Goal: Information Seeking & Learning: Learn about a topic

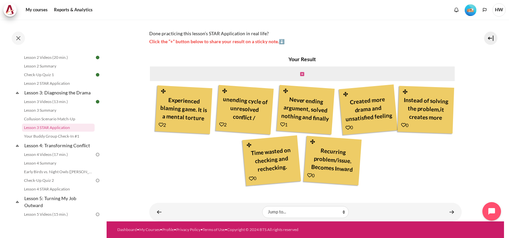
click at [300, 72] on icon "Content" at bounding box center [302, 74] width 4 height 5
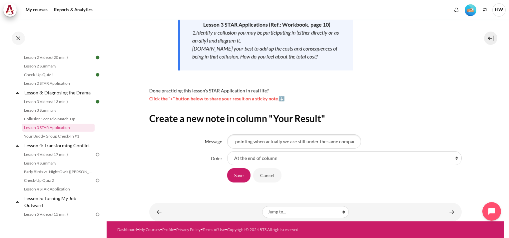
scroll to position [0, 16]
type input "Finger pointing when actually we are still under the same company"
click at [235, 174] on input "Save" at bounding box center [238, 175] width 23 height 14
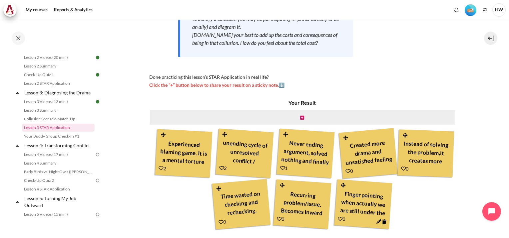
scroll to position [174, 0]
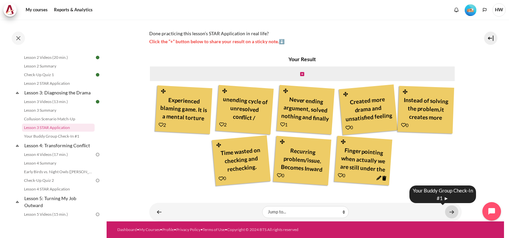
click at [451, 210] on link "Content" at bounding box center [451, 212] width 13 height 13
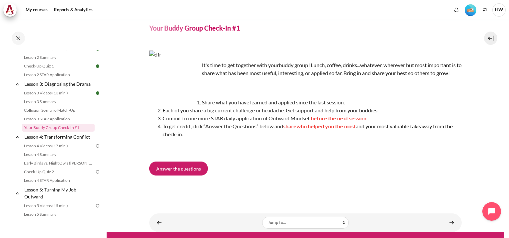
scroll to position [42, 0]
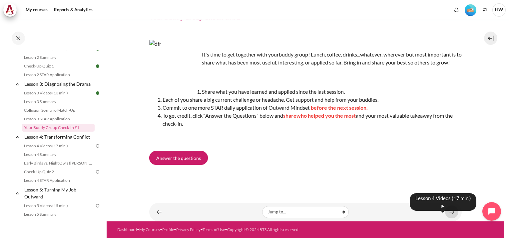
click at [447, 213] on link "Content" at bounding box center [451, 212] width 13 height 13
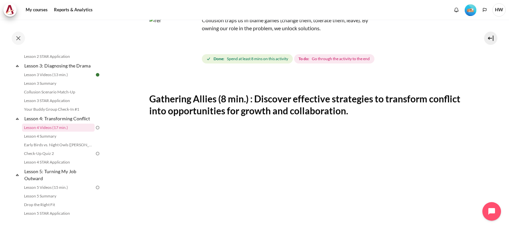
scroll to position [133, 0]
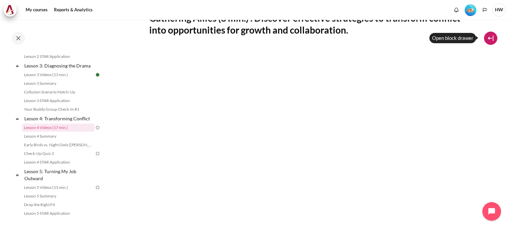
click at [492, 40] on button at bounding box center [490, 38] width 13 height 13
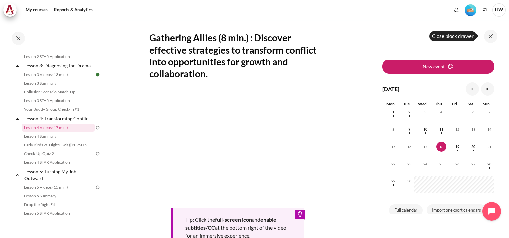
scroll to position [0, 0]
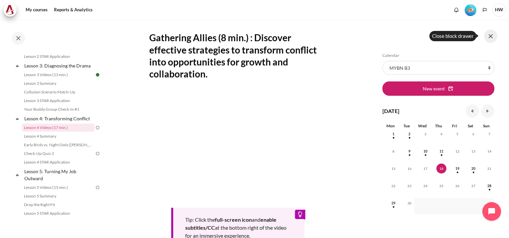
click at [491, 35] on button at bounding box center [490, 36] width 13 height 13
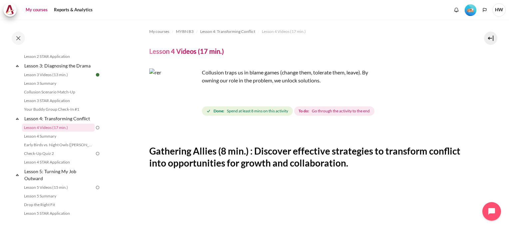
click at [44, 9] on link "My courses" at bounding box center [36, 9] width 27 height 13
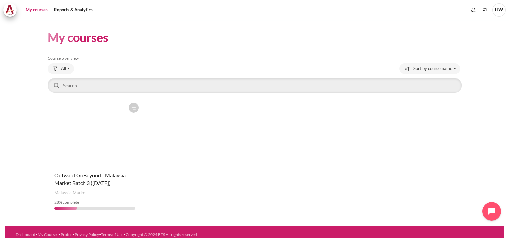
click at [105, 137] on figure "Content" at bounding box center [95, 133] width 95 height 67
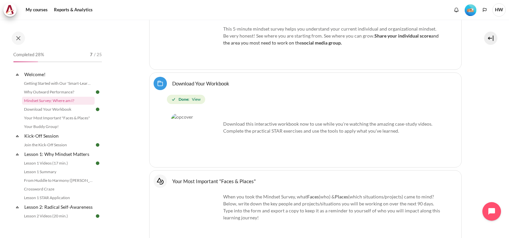
scroll to position [451, 0]
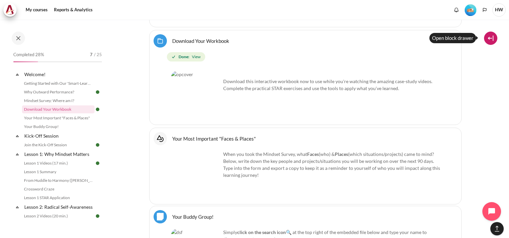
click at [494, 36] on button at bounding box center [490, 38] width 13 height 13
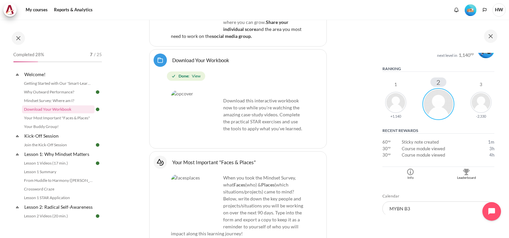
scroll to position [133, 0]
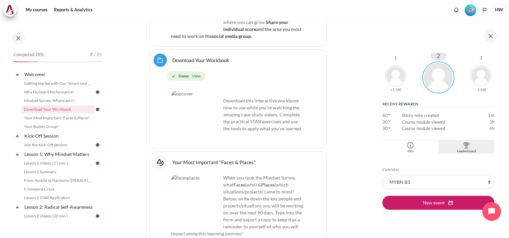
click at [464, 149] on div "Leaderboard" at bounding box center [466, 151] width 53 height 5
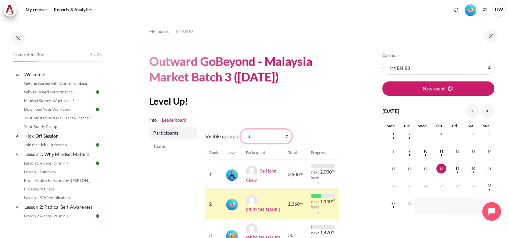
click at [284, 137] on select "All participants 3 1 2 3 4" at bounding box center [265, 136] width 51 height 14
select select "0"
click at [240, 129] on select "All participants 3 1 2 3 4" at bounding box center [265, 136] width 51 height 14
click at [164, 147] on span "Teams" at bounding box center [173, 146] width 41 height 7
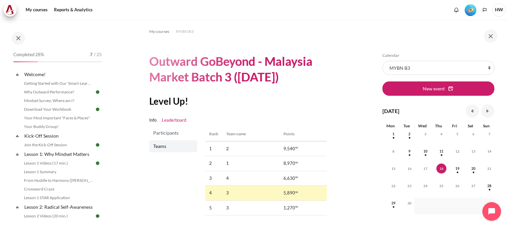
click at [172, 134] on span "Participants" at bounding box center [173, 133] width 41 height 7
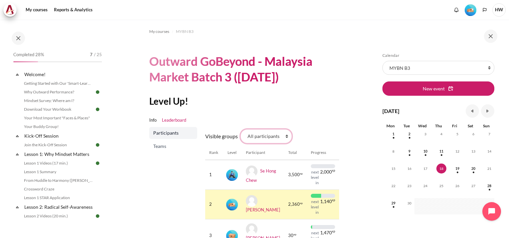
click at [286, 134] on select "All participants 3 1 2 3 4" at bounding box center [265, 136] width 51 height 14
select select "4961"
click at [240, 129] on select "All participants 3 1 2 3 4" at bounding box center [265, 136] width 51 height 14
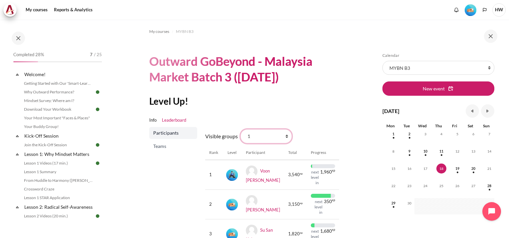
click at [287, 137] on select "All participants 3 1 2 3 4" at bounding box center [265, 136] width 51 height 14
select select "4962"
click at [240, 129] on select "All participants 3 1 2 3 4" at bounding box center [265, 136] width 51 height 14
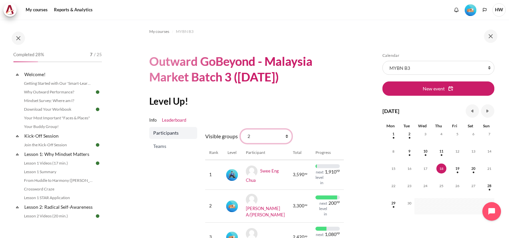
drag, startPoint x: 0, startPoint y: 0, endPoint x: 285, endPoint y: 134, distance: 315.3
click at [285, 134] on select "All participants 3 1 2 3 4" at bounding box center [265, 136] width 51 height 14
select select "4979"
click at [240, 129] on select "All participants 3 1 2 3 4" at bounding box center [265, 136] width 51 height 14
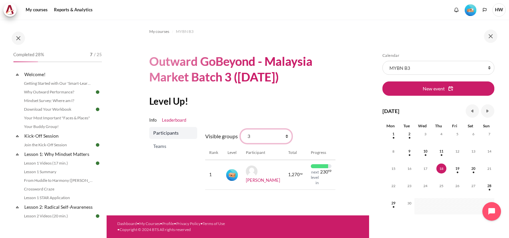
click at [285, 136] on select "All participants 3 1 2 3 4" at bounding box center [265, 136] width 51 height 14
select select "4964"
click at [240, 129] on select "All participants 3 1 2 3 4" at bounding box center [265, 136] width 51 height 14
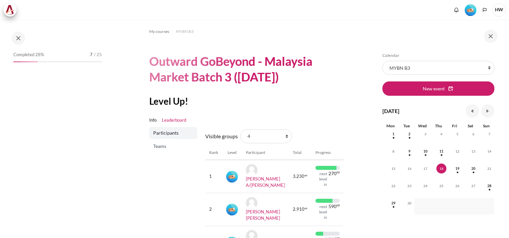
scroll to position [62, 0]
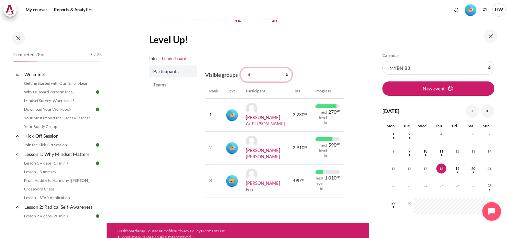
click at [285, 75] on select "All participants 3 1 2 3 4" at bounding box center [265, 75] width 51 height 14
select select "0"
click at [240, 68] on select "All participants 3 1 2 3 4" at bounding box center [265, 75] width 51 height 14
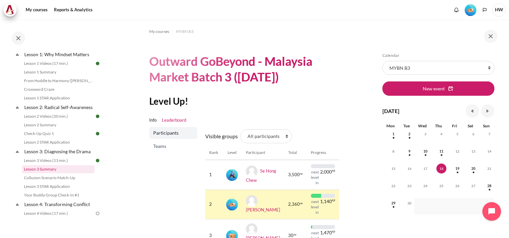
scroll to position [133, 0]
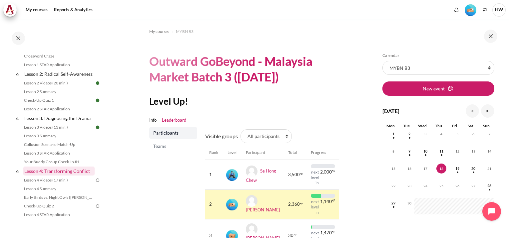
click at [60, 176] on link "Lesson 4: Transforming Conflict" at bounding box center [58, 171] width 71 height 9
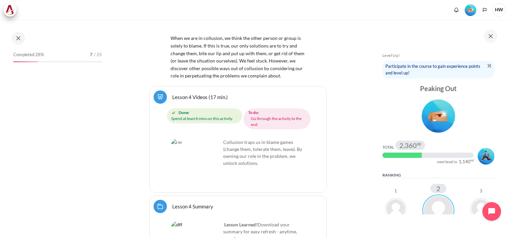
scroll to position [3102, 0]
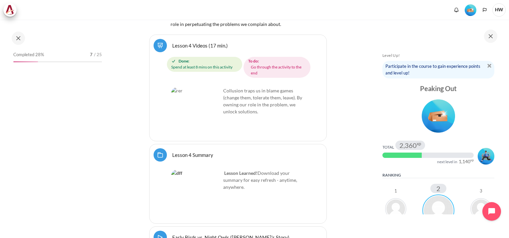
click at [172, 48] on link "Lesson 4 Videos (17 min.)" at bounding box center [200, 45] width 56 height 6
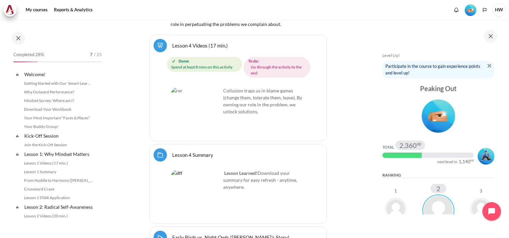
scroll to position [230, 0]
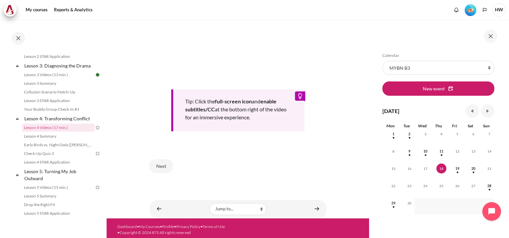
scroll to position [252, 0]
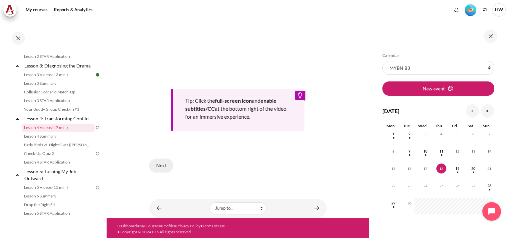
click at [158, 164] on button "Next" at bounding box center [161, 166] width 24 height 14
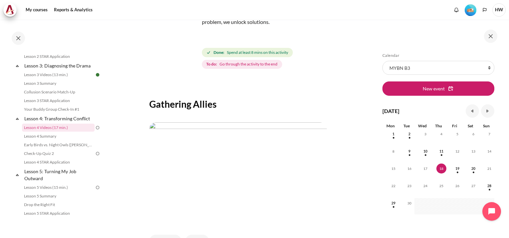
scroll to position [133, 0]
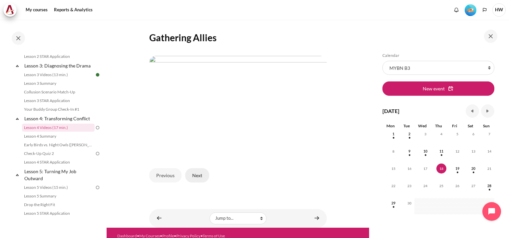
click at [196, 174] on button "Next" at bounding box center [197, 175] width 24 height 14
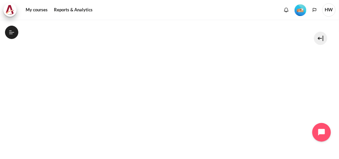
scroll to position [240, 0]
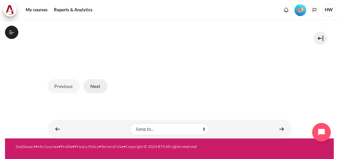
click at [92, 83] on button "Next" at bounding box center [96, 86] width 24 height 14
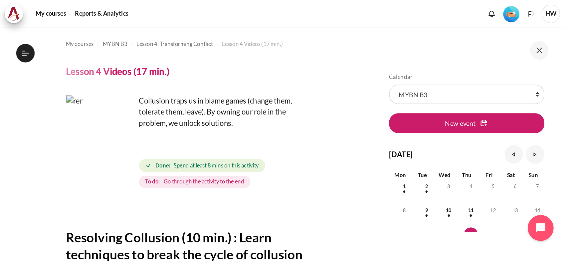
scroll to position [133, 0]
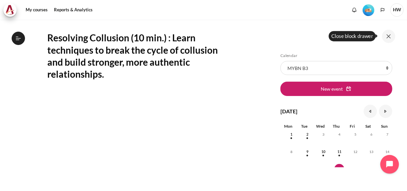
click at [338, 33] on button at bounding box center [388, 36] width 13 height 13
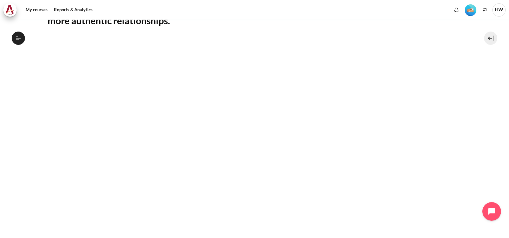
scroll to position [153, 0]
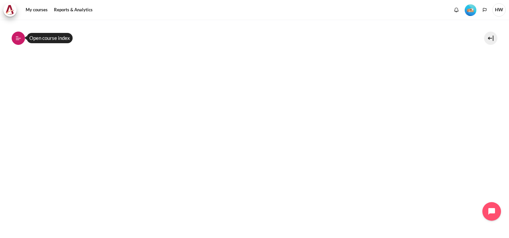
click at [16, 36] on icon at bounding box center [18, 38] width 6 height 6
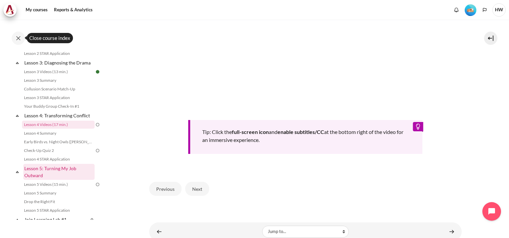
scroll to position [200, 0]
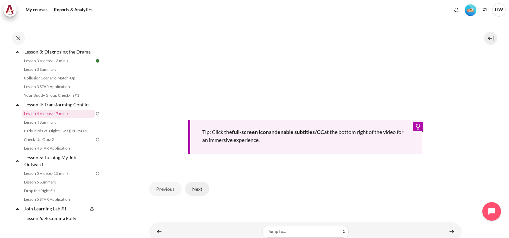
click at [197, 158] on button "Next" at bounding box center [197, 189] width 24 height 14
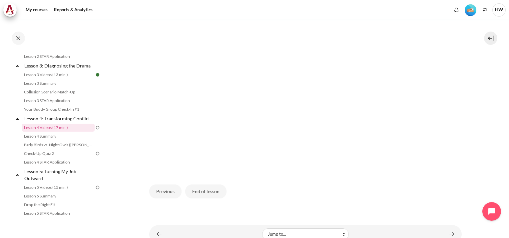
scroll to position [193, 0]
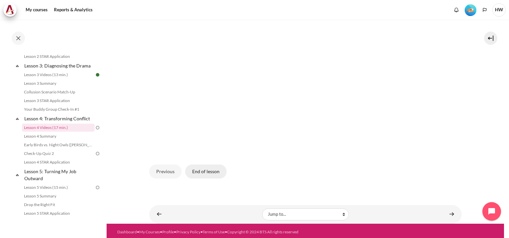
click at [210, 174] on button "End of lesson" at bounding box center [205, 172] width 41 height 14
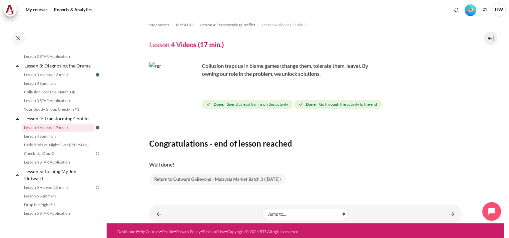
scroll to position [8, 0]
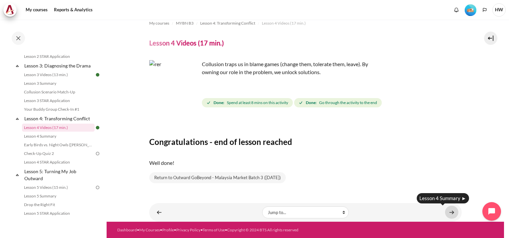
click at [445, 211] on link "Content" at bounding box center [451, 212] width 13 height 13
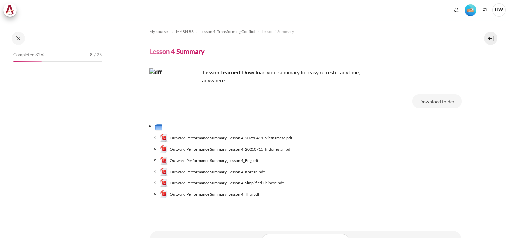
scroll to position [194, 0]
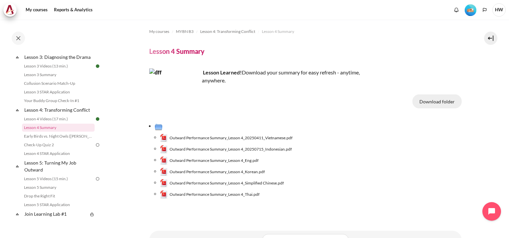
click at [433, 105] on button "Download folder" at bounding box center [436, 102] width 49 height 14
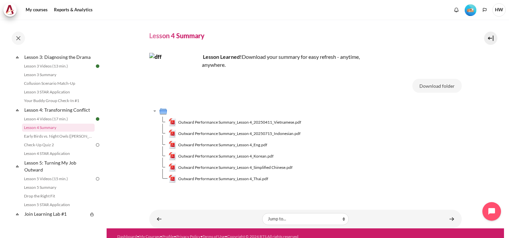
scroll to position [23, 0]
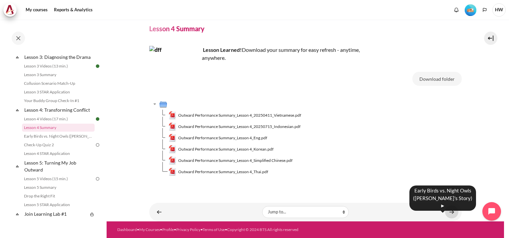
click at [451, 214] on link "Content" at bounding box center [451, 212] width 13 height 13
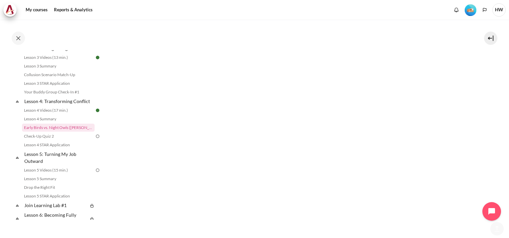
scroll to position [464, 0]
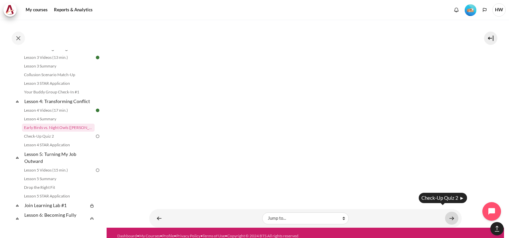
click at [451, 212] on link "Content" at bounding box center [451, 218] width 13 height 13
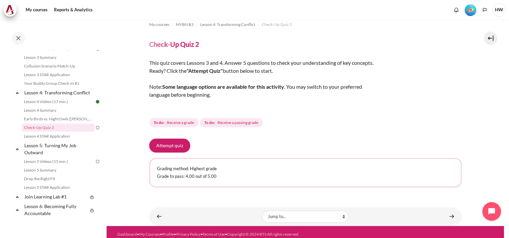
scroll to position [11, 0]
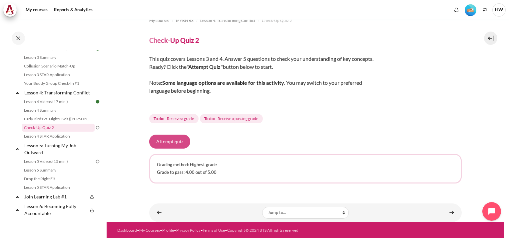
click at [168, 142] on button "Attempt quiz" at bounding box center [169, 142] width 41 height 14
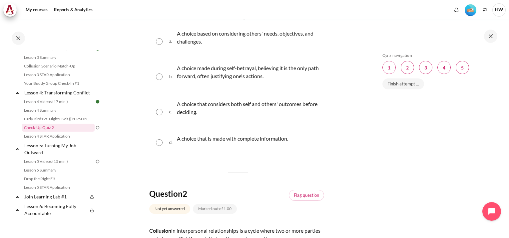
scroll to position [33, 0]
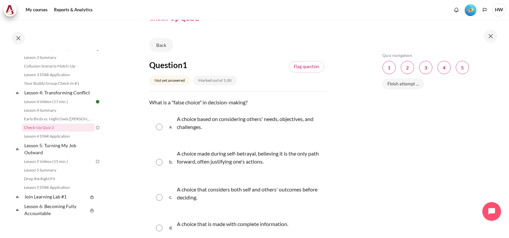
click at [156, 161] on input "Content" at bounding box center [159, 162] width 7 height 7
radio input "true"
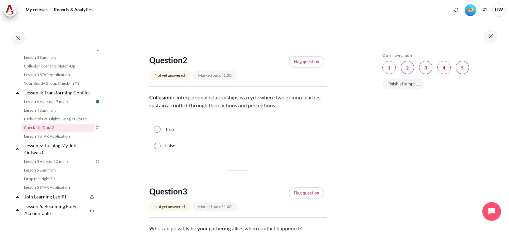
scroll to position [266, 0]
click at [160, 129] on input "True" at bounding box center [157, 129] width 7 height 7
radio input "true"
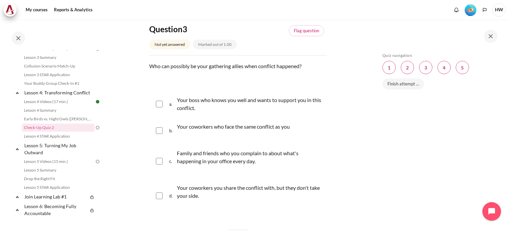
scroll to position [433, 0]
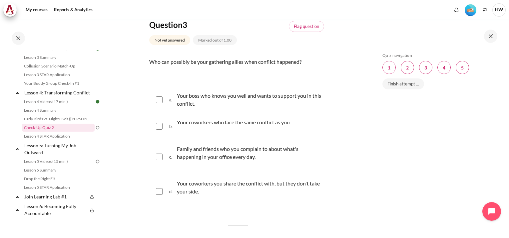
click at [157, 103] on input "Content" at bounding box center [159, 100] width 7 height 7
checkbox input "true"
click at [160, 125] on input "Content" at bounding box center [159, 126] width 7 height 7
checkbox input "true"
click at [160, 158] on input "Content" at bounding box center [159, 157] width 7 height 7
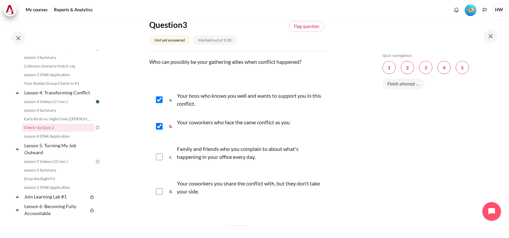
checkbox input "true"
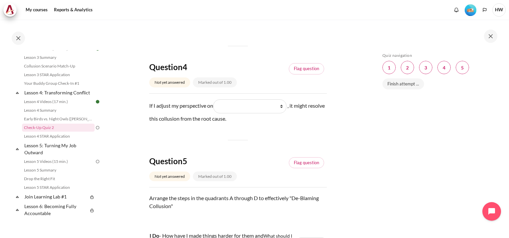
scroll to position [632, 0]
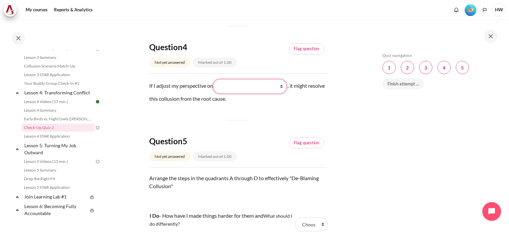
click at [282, 85] on select "What I see and feel about what they do (我看到什么) What they do (他们做了什么) What they …" at bounding box center [249, 87] width 73 height 14
click at [371, 119] on div "Skip Quiz navigation Quiz navigation Question 1 This page Question 2 This page …" at bounding box center [439, 129] width 140 height 218
click at [283, 87] on select "What I see and feel about what they do (我看到什么) What they do (他们做了什么) What they …" at bounding box center [249, 87] width 73 height 14
click at [393, 127] on div "Skip Quiz navigation Quiz navigation Question 1 This page Question 2 This page …" at bounding box center [438, 134] width 118 height 162
click at [283, 88] on select "What I see and feel about what they do (我看到什么) What they do (他们做了什么) What they …" at bounding box center [249, 87] width 73 height 14
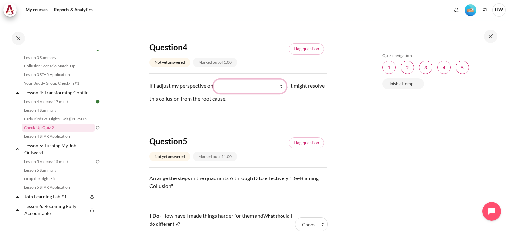
select select "1"
click at [214, 80] on select "What I see and feel about what they do (我看到什么) What they do (他们做了什么) What they …" at bounding box center [249, 87] width 73 height 14
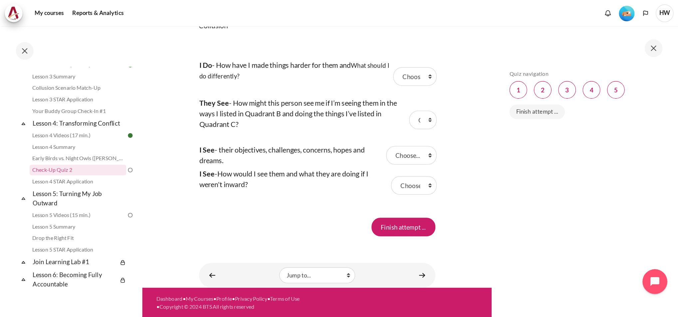
scroll to position [800, 0]
click at [319, 59] on select "Choose... B C A D" at bounding box center [311, 57] width 33 height 14
click at [367, 114] on div "My courses MYBN B3 Lesson 4: Transforming Conflict Check-Up Quiz 2 Check-Up Qui…" at bounding box center [254, 129] width 509 height 219
click at [320, 114] on select "Choose... B C A D" at bounding box center [309, 116] width 38 height 14
select select "3"
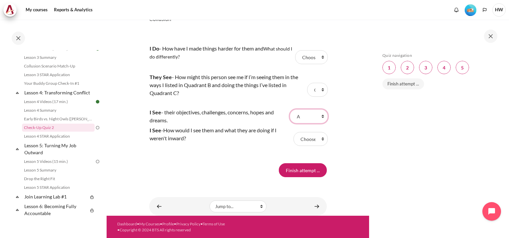
click at [290, 109] on select "Choose... B C A D" at bounding box center [309, 116] width 38 height 14
click at [316, 90] on select "Choose... B C A D" at bounding box center [317, 90] width 21 height 14
select select "4"
click at [307, 83] on select "Choose... B C A D" at bounding box center [317, 90] width 21 height 14
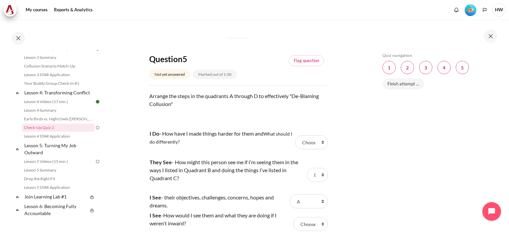
scroll to position [747, 0]
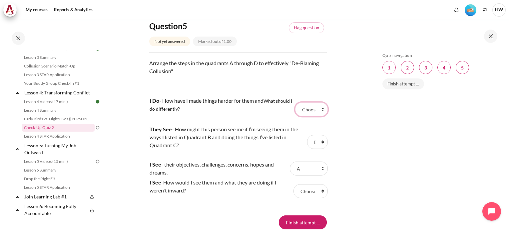
click at [314, 111] on select "Choose... B C A D" at bounding box center [311, 110] width 33 height 14
select select "2"
click at [295, 103] on select "Choose... B C A D" at bounding box center [311, 110] width 33 height 14
click at [318, 189] on select "Choose... B C A D" at bounding box center [310, 191] width 34 height 14
select select "1"
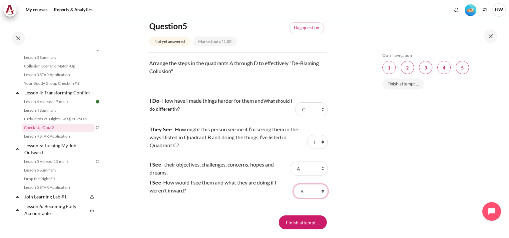
click at [293, 184] on select "Choose... B C A D" at bounding box center [310, 191] width 34 height 14
click at [311, 219] on input "Finish attempt ..." at bounding box center [303, 223] width 48 height 14
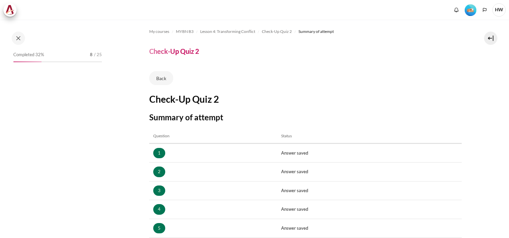
scroll to position [103, 0]
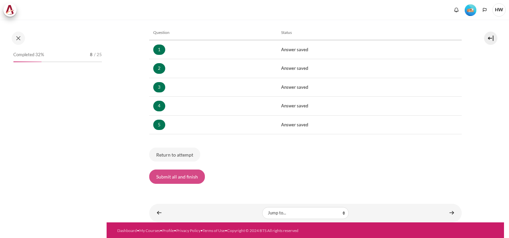
click at [180, 176] on button "Submit all and finish" at bounding box center [177, 177] width 56 height 14
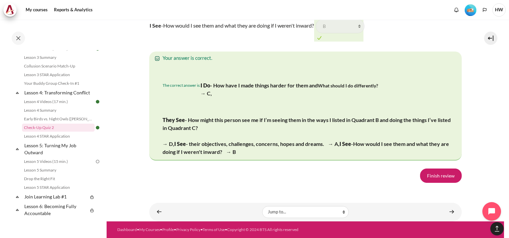
scroll to position [1322, 0]
click at [445, 175] on link "Finish review" at bounding box center [441, 176] width 42 height 14
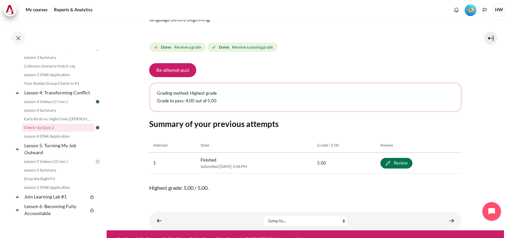
scroll to position [91, 0]
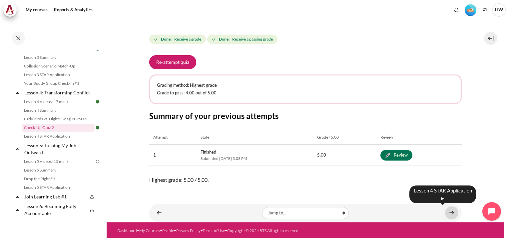
click at [447, 210] on link "Content" at bounding box center [451, 213] width 13 height 13
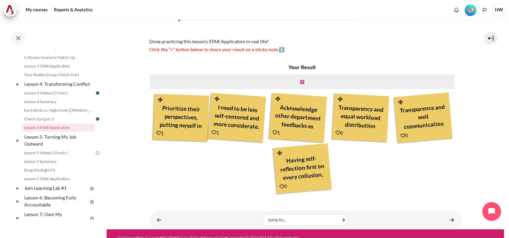
click at [300, 81] on icon "Content" at bounding box center [302, 82] width 4 height 5
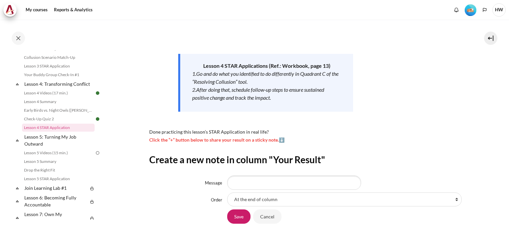
scroll to position [100, 0]
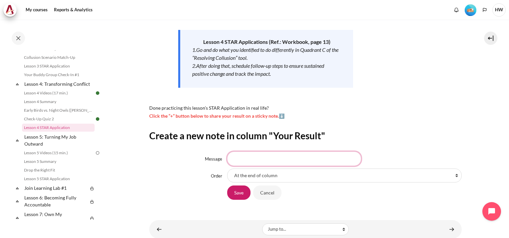
click at [261, 164] on input "Message" at bounding box center [294, 159] width 134 height 14
type input "Ask myself the question, do i want to be treated in such a way"
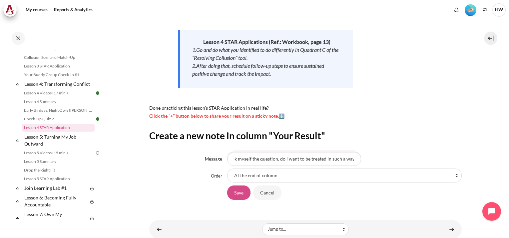
scroll to position [0, 0]
click at [237, 194] on input "Save" at bounding box center [238, 193] width 23 height 14
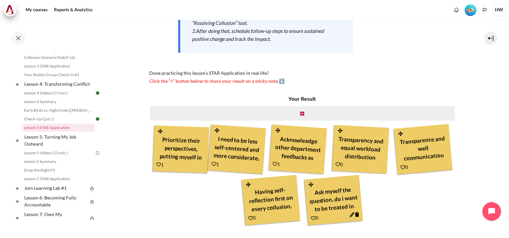
scroll to position [174, 0]
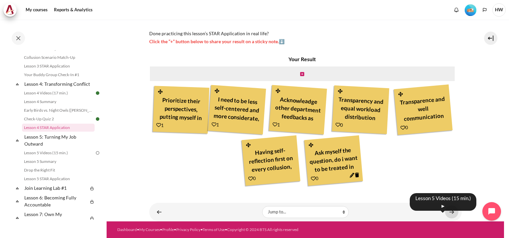
click at [450, 209] on link "Content" at bounding box center [451, 212] width 13 height 13
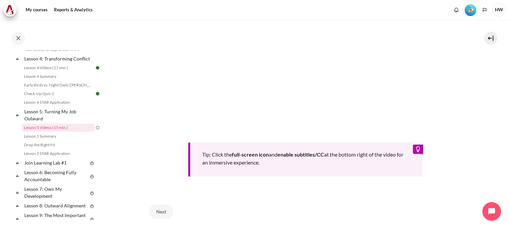
scroll to position [274, 0]
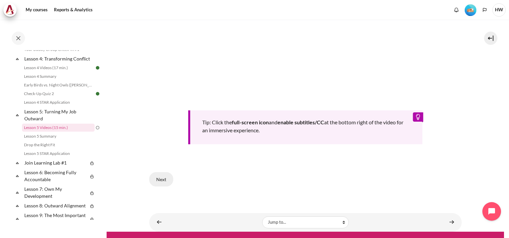
click at [151, 175] on button "Next" at bounding box center [161, 179] width 24 height 14
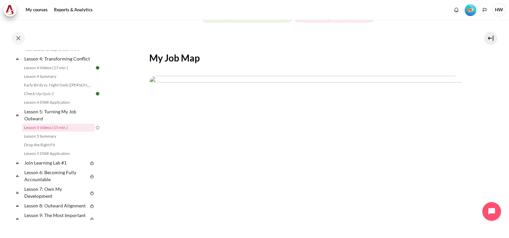
scroll to position [160, 0]
click at [195, 202] on button "Next" at bounding box center [197, 205] width 24 height 14
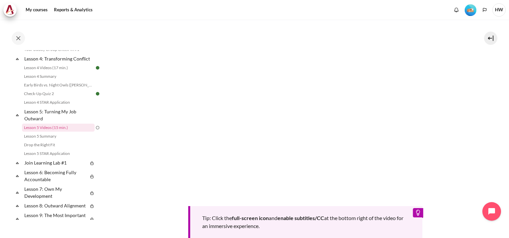
scroll to position [270, 0]
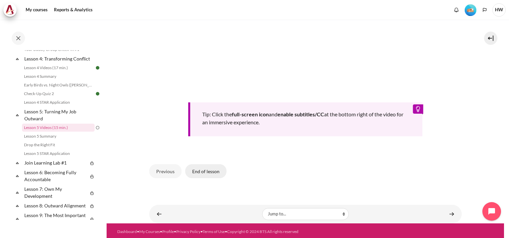
click at [208, 168] on button "End of lesson" at bounding box center [205, 171] width 41 height 14
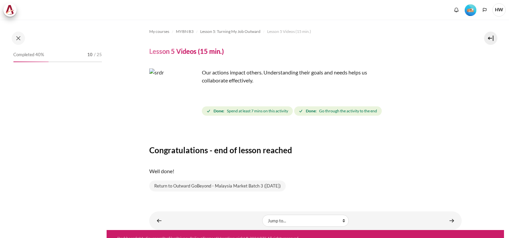
scroll to position [8, 0]
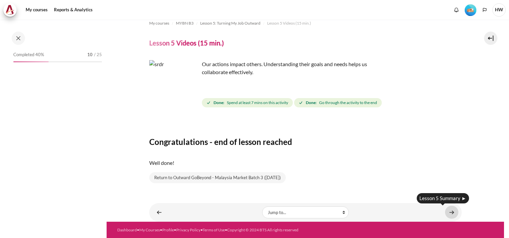
click at [448, 212] on link "Content" at bounding box center [451, 212] width 13 height 13
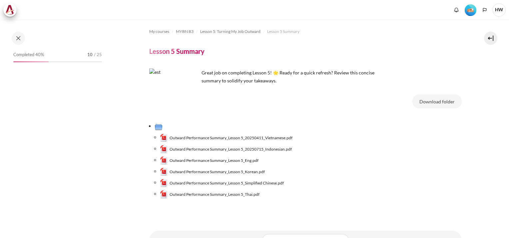
click at [433, 97] on button "Download folder" at bounding box center [436, 102] width 49 height 14
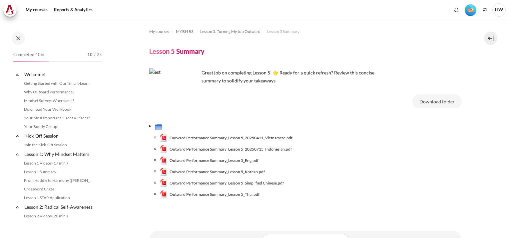
scroll to position [254, 0]
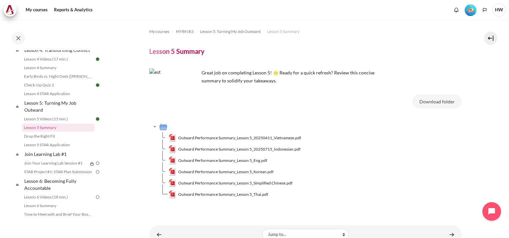
click at [341, 208] on div "My courses MYBN B3 Lesson 5: Turning My Job Outward Lesson 5 Summary Lesson 5 S…" at bounding box center [305, 118] width 312 height 196
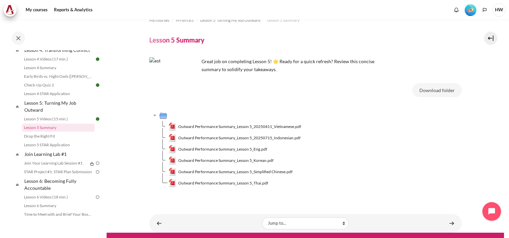
scroll to position [23, 0]
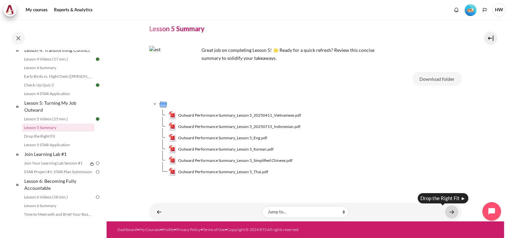
click at [450, 211] on link "Content" at bounding box center [451, 212] width 13 height 13
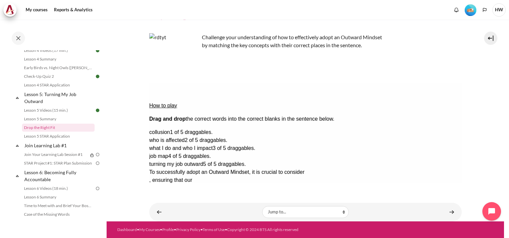
scroll to position [2, 0]
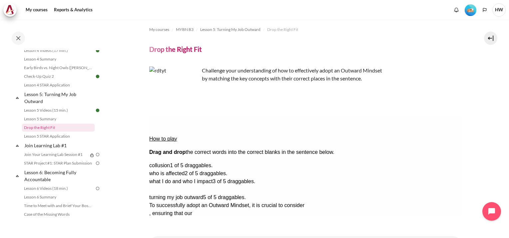
drag, startPoint x: 433, startPoint y: 178, endPoint x: 236, endPoint y: 154, distance: 198.5
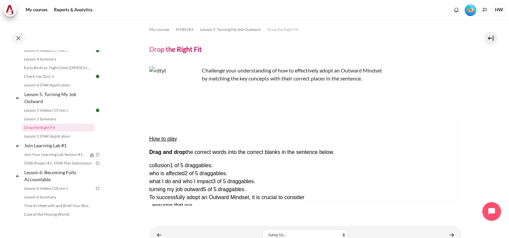
drag, startPoint x: 236, startPoint y: 155, endPoint x: 218, endPoint y: 165, distance: 20.0
drag, startPoint x: 431, startPoint y: 156, endPoint x: 349, endPoint y: 142, distance: 83.4
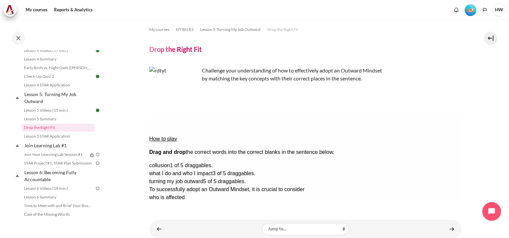
drag, startPoint x: 220, startPoint y: 163, endPoint x: 235, endPoint y: 149, distance: 20.0
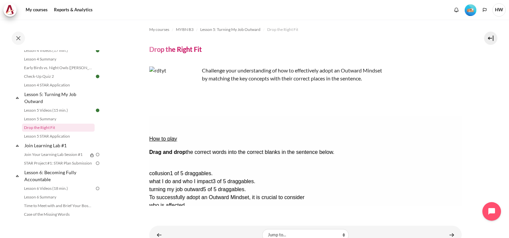
drag, startPoint x: 405, startPoint y: 146, endPoint x: 220, endPoint y: 152, distance: 185.1
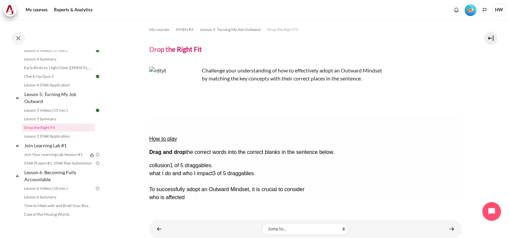
drag, startPoint x: 420, startPoint y: 168, endPoint x: 203, endPoint y: 167, distance: 217.0
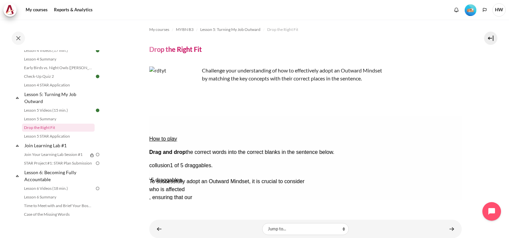
drag, startPoint x: 426, startPoint y: 156, endPoint x: 353, endPoint y: 163, distance: 73.6
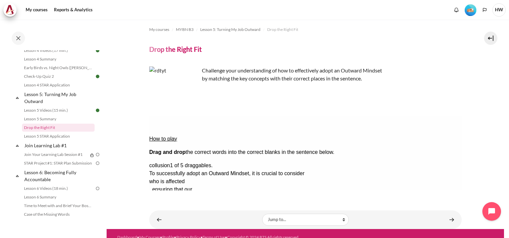
scroll to position [0, 0]
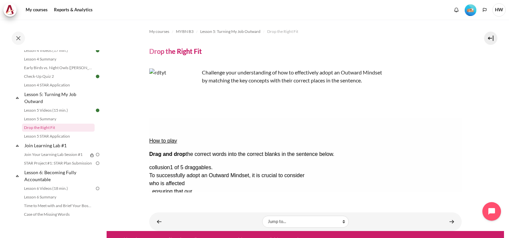
drag, startPoint x: 264, startPoint y: 165, endPoint x: 336, endPoint y: 144, distance: 75.3
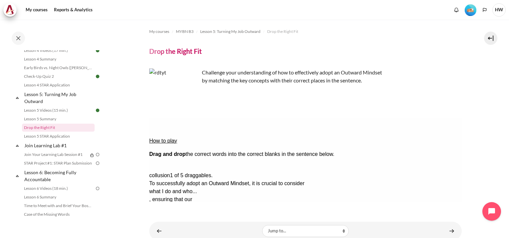
drag, startPoint x: 418, startPoint y: 148, endPoint x: 306, endPoint y: 165, distance: 113.7
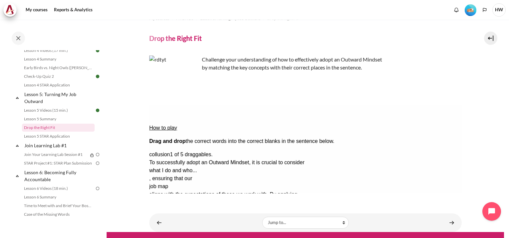
scroll to position [24, 0]
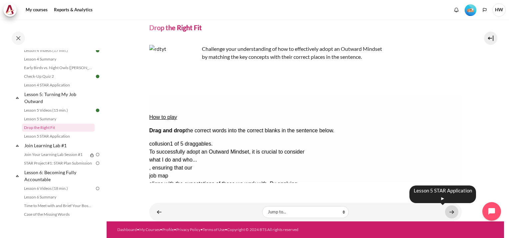
click at [452, 212] on link "Content" at bounding box center [451, 212] width 13 height 13
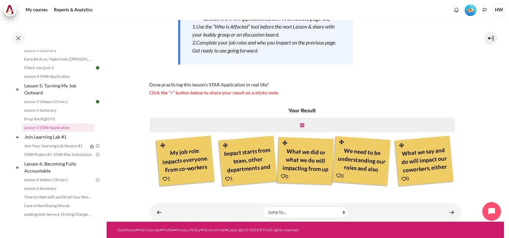
click at [300, 125] on icon "Content" at bounding box center [302, 125] width 4 height 5
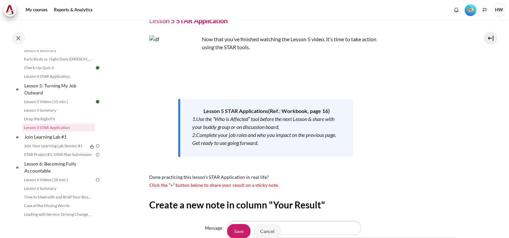
scroll to position [100, 0]
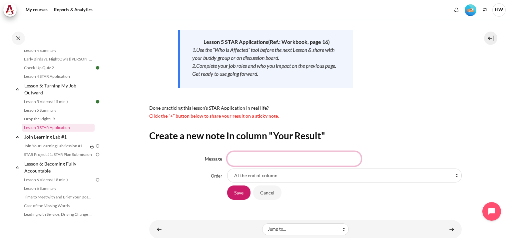
click at [253, 161] on input "Message" at bounding box center [294, 159] width 134 height 14
type input "Our jobs in [GEOGRAPHIC_DATA] are inter-related. Whether you work in warehouse …"
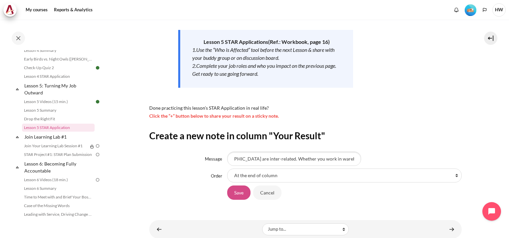
scroll to position [0, 0]
click at [239, 195] on input "Save" at bounding box center [238, 193] width 23 height 14
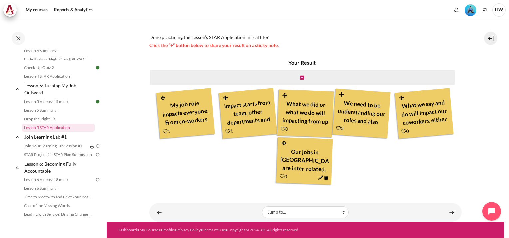
click at [320, 176] on icon "Content" at bounding box center [320, 177] width 5 height 5
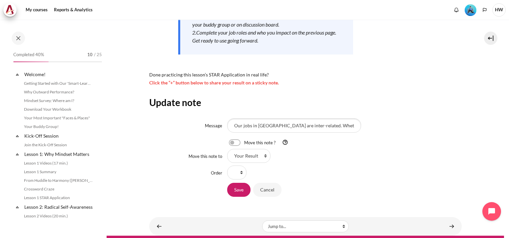
scroll to position [272, 0]
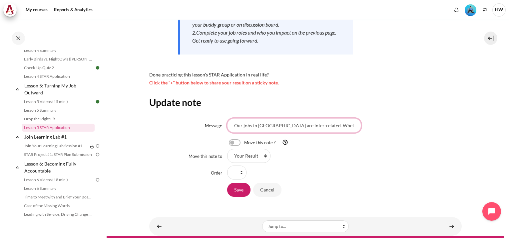
click at [340, 128] on input "Our jobs in [GEOGRAPHIC_DATA] are inter-related. Whether you work in warehouse …" at bounding box center [294, 125] width 134 height 14
type input "Our jobs in [GEOGRAPHIC_DATA] are inter-related. Whether you work in warehouse …"
click at [244, 193] on input "Save" at bounding box center [238, 190] width 23 height 14
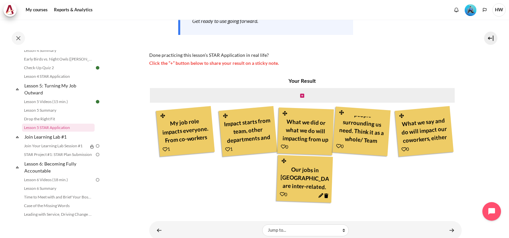
scroll to position [171, 0]
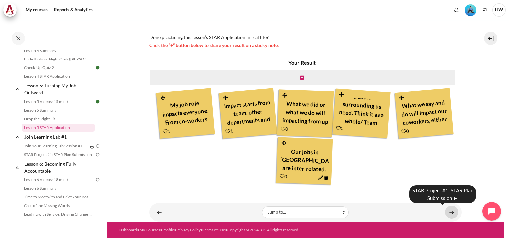
click at [450, 213] on link "Content" at bounding box center [451, 212] width 13 height 13
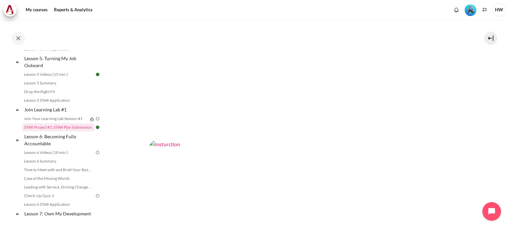
scroll to position [140, 0]
click at [40, 12] on link "My courses" at bounding box center [36, 9] width 27 height 13
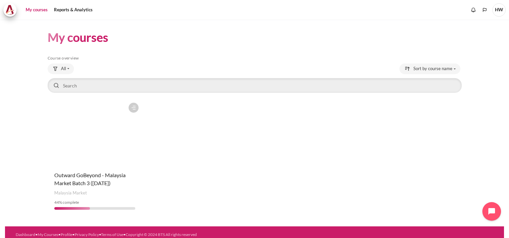
click at [80, 135] on figure "Content" at bounding box center [95, 133] width 95 height 67
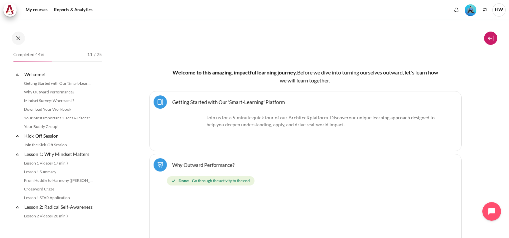
scroll to position [152, 0]
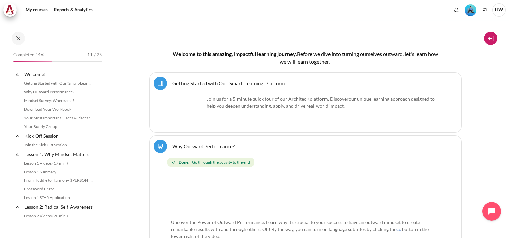
click at [490, 40] on button at bounding box center [490, 38] width 13 height 13
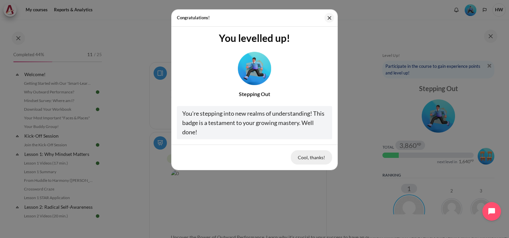
click at [315, 156] on button "Cool, thanks!" at bounding box center [311, 157] width 41 height 14
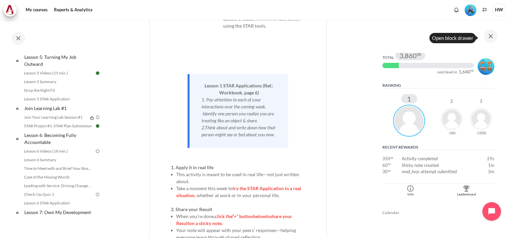
scroll to position [100, 0]
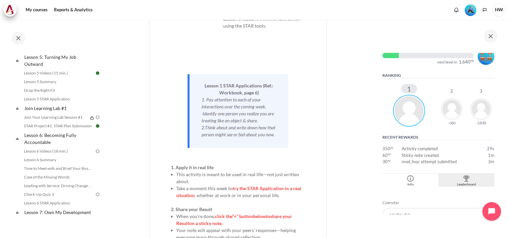
click at [459, 177] on div "Blocks" at bounding box center [466, 178] width 53 height 7
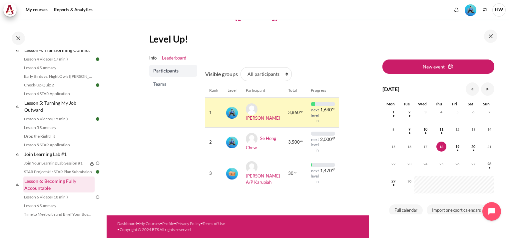
scroll to position [266, 0]
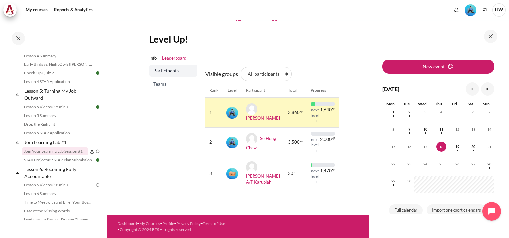
click at [63, 155] on link "Join Your Learning Lab Session #1" at bounding box center [55, 151] width 66 height 8
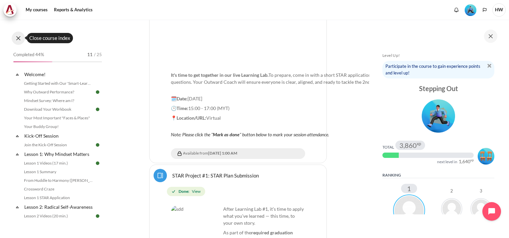
click at [17, 42] on button at bounding box center [18, 38] width 13 height 13
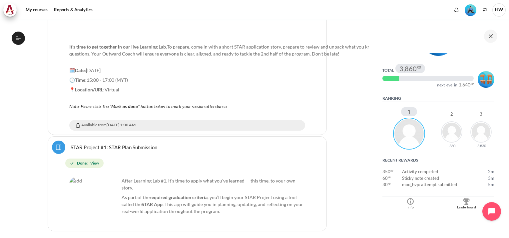
scroll to position [133, 0]
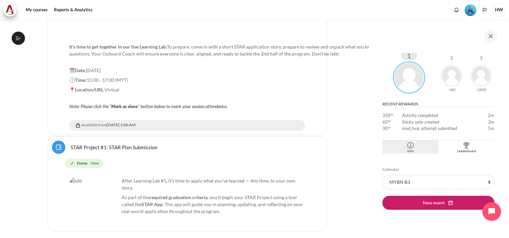
click at [409, 149] on div "Info" at bounding box center [410, 151] width 53 height 5
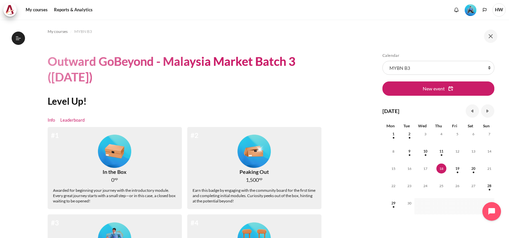
click at [78, 121] on link "Leaderboard" at bounding box center [72, 120] width 24 height 7
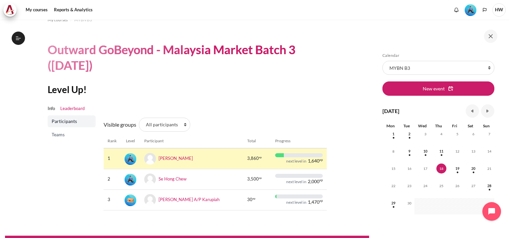
scroll to position [31, 0]
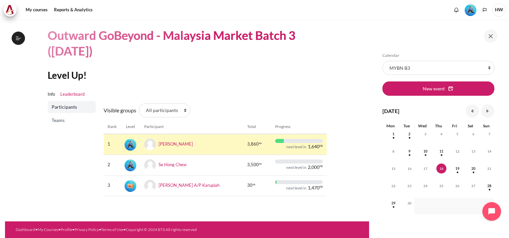
click at [63, 117] on span "Teams" at bounding box center [72, 120] width 41 height 7
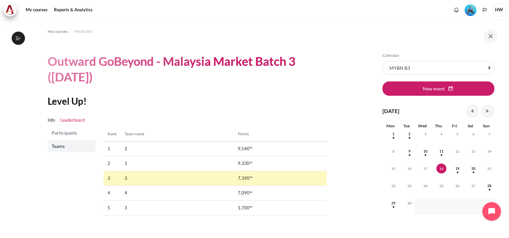
click at [62, 132] on span "Participants" at bounding box center [72, 133] width 41 height 7
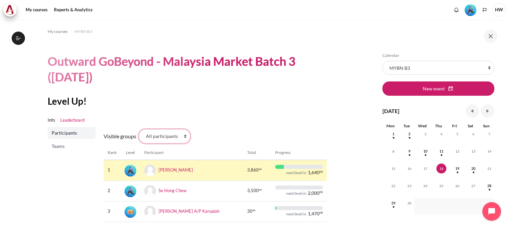
click at [178, 135] on select "All participants 3 1 2 3 4" at bounding box center [164, 136] width 51 height 14
select select "4961"
click at [139, 129] on select "All participants 3 1 2 3 4" at bounding box center [164, 136] width 51 height 14
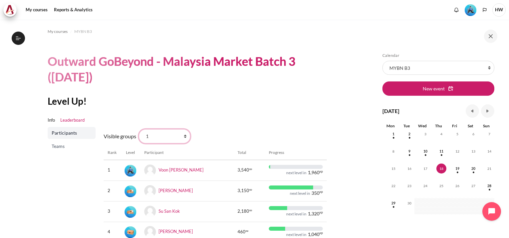
click at [186, 137] on select "All participants 3 1 2 3 4" at bounding box center [164, 136] width 51 height 14
select select "4962"
click at [139, 129] on select "All participants 3 1 2 3 4" at bounding box center [164, 136] width 51 height 14
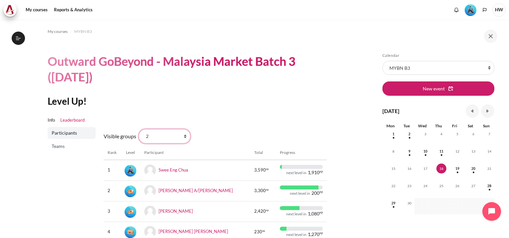
click at [185, 137] on select "All participants 3 1 2 3 4" at bounding box center [164, 136] width 51 height 14
select select "4979"
click at [139, 129] on select "All participants 3 1 2 3 4" at bounding box center [164, 136] width 51 height 14
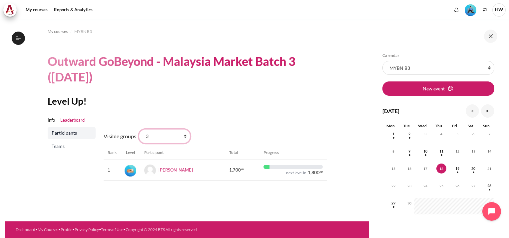
click at [183, 137] on select "All participants 3 1 2 3 4" at bounding box center [164, 136] width 51 height 14
select select "4964"
click at [139, 129] on select "All participants 3 1 2 3 4" at bounding box center [164, 136] width 51 height 14
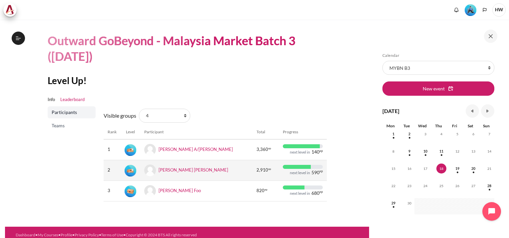
scroll to position [31, 0]
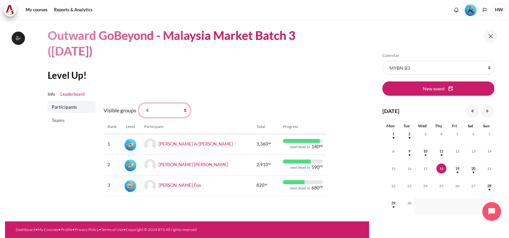
click at [182, 104] on select "All participants 3 1 2 3 4" at bounding box center [164, 110] width 51 height 14
select select "4963"
click at [139, 103] on select "All participants 3 1 2 3 4" at bounding box center [164, 110] width 51 height 14
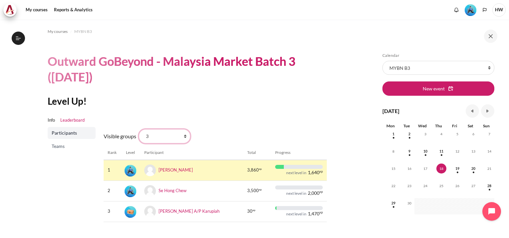
click at [185, 137] on select "All participants 3 1 2 3 4" at bounding box center [164, 136] width 51 height 14
select select "4979"
click at [139, 129] on select "All participants 3 1 2 3 4" at bounding box center [164, 136] width 51 height 14
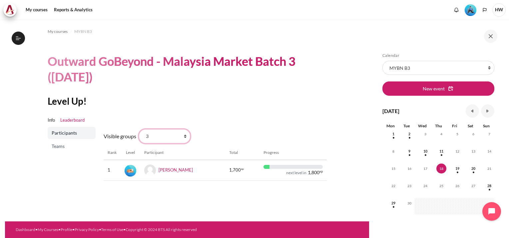
click at [181, 137] on select "All participants 3 1 2 3 4" at bounding box center [164, 136] width 51 height 14
select select "4963"
click at [139, 129] on select "All participants 3 1 2 3 4" at bounding box center [164, 136] width 51 height 14
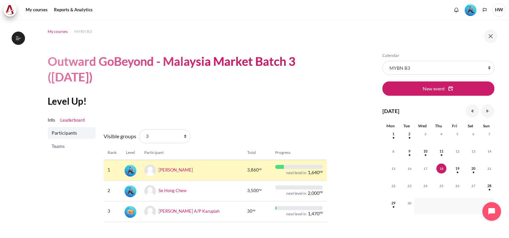
click at [50, 30] on span "My courses" at bounding box center [58, 32] width 20 height 6
